Goal: Use online tool/utility

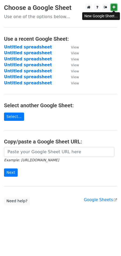
click at [112, 7] on icon at bounding box center [113, 7] width 3 height 4
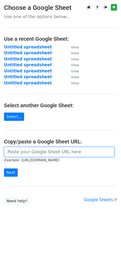
click at [25, 152] on input "url" at bounding box center [59, 152] width 110 height 10
paste input "[URL][DOMAIN_NAME]"
type input "[URL][DOMAIN_NAME]"
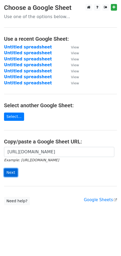
scroll to position [0, 0]
click at [15, 174] on input "Next" at bounding box center [11, 173] width 14 height 8
